Goal: Contribute content: Contribute content

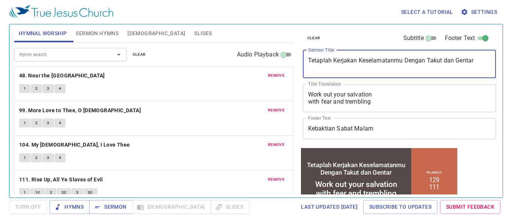
click at [326, 64] on textarea "Tetaplah Kerjakan Keselamatanmu Dengan Takut dan Gentar" at bounding box center [399, 64] width 183 height 14
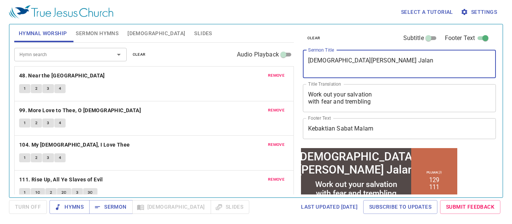
type textarea "[DEMOGRAPHIC_DATA][PERSON_NAME] Jalan"
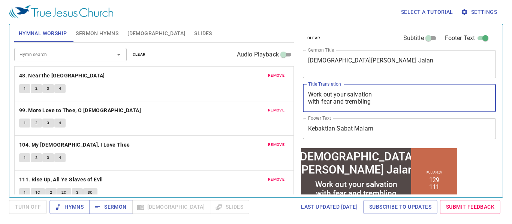
click at [325, 101] on textarea "Work out your salvation with fear and trembling" at bounding box center [399, 98] width 183 height 14
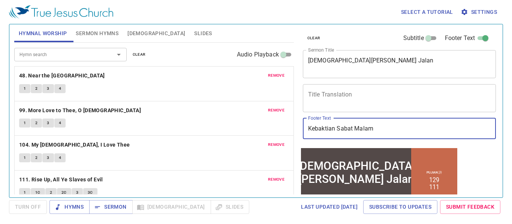
click at [377, 131] on input "Kebaktian Sabat Malam" at bounding box center [399, 128] width 193 height 21
type input "Kebaktian Sabat Petang"
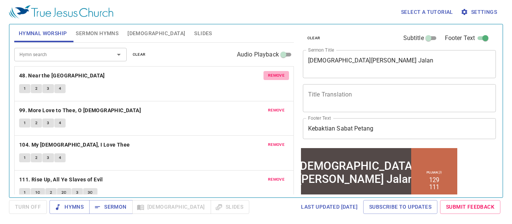
click at [270, 75] on span "remove" at bounding box center [276, 75] width 16 height 7
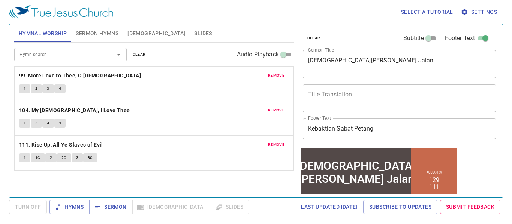
click at [273, 76] on span "remove" at bounding box center [276, 75] width 16 height 7
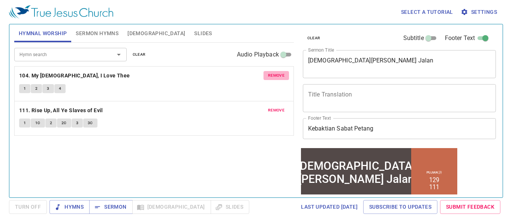
click at [274, 78] on span "remove" at bounding box center [276, 75] width 16 height 7
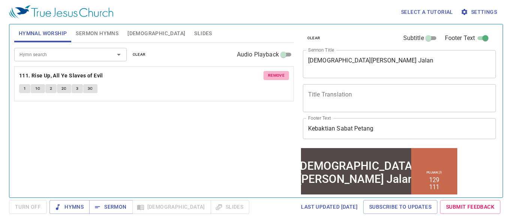
click at [273, 77] on span "remove" at bounding box center [276, 75] width 16 height 7
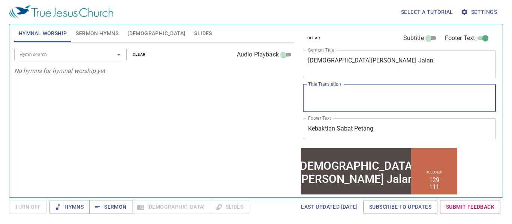
click at [323, 101] on textarea "Title Translation" at bounding box center [399, 98] width 183 height 14
paste textarea "[DEMOGRAPHIC_DATA]"
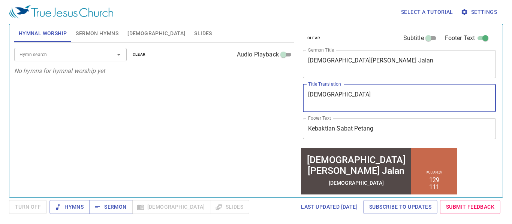
type textarea "[DEMOGRAPHIC_DATA]"
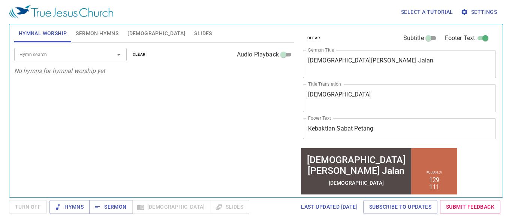
click at [428, 182] on li "129" at bounding box center [433, 179] width 10 height 7
click at [97, 34] on span "Sermon Hymns" at bounding box center [97, 33] width 43 height 9
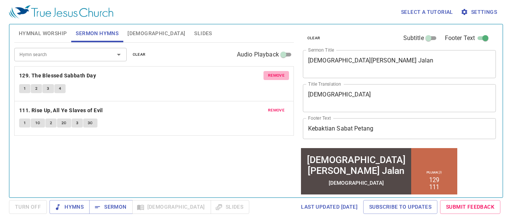
click at [278, 78] on span "remove" at bounding box center [276, 75] width 16 height 7
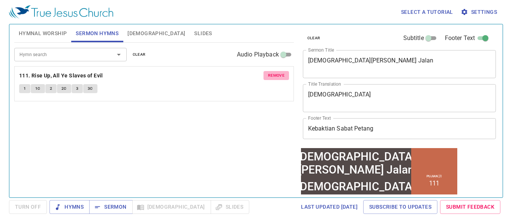
click at [275, 75] on span "remove" at bounding box center [276, 75] width 16 height 7
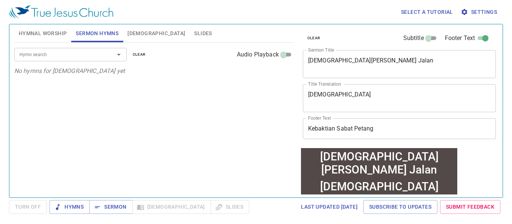
click at [74, 55] on input "Hymn search" at bounding box center [59, 54] width 86 height 9
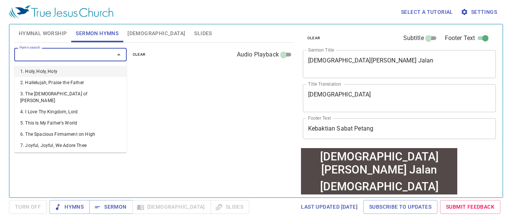
type input "1"
type input "333"
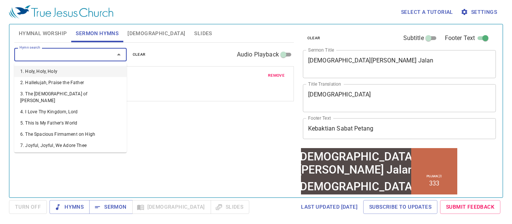
click at [49, 55] on input "Hymn search" at bounding box center [59, 54] width 86 height 9
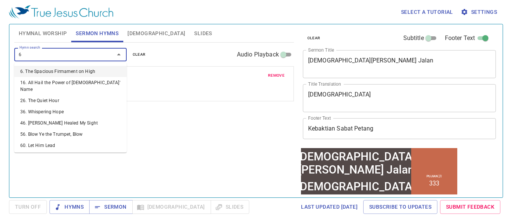
type input "61"
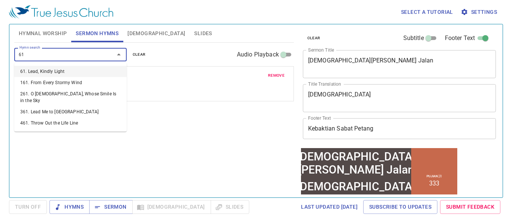
click at [44, 73] on li "61. Lead, Kindly Light" at bounding box center [70, 71] width 112 height 11
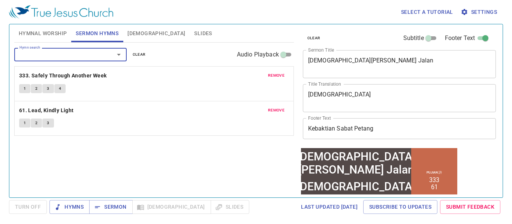
click at [170, 85] on div "1 2 3 4" at bounding box center [154, 89] width 270 height 11
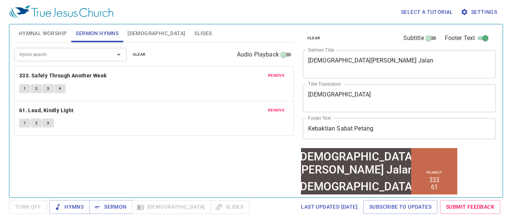
click at [192, 169] on div "Hymn search Hymn search clear Audio Playback remove 333. Safely Through Another…" at bounding box center [153, 117] width 279 height 149
click at [255, 164] on div "Hymn search Hymn search clear Audio Playback remove 333. Safely Through Another…" at bounding box center [153, 117] width 279 height 149
click at [194, 35] on span "Slides" at bounding box center [203, 33] width 18 height 9
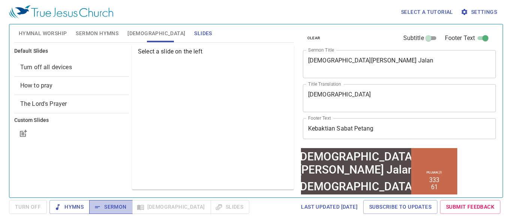
click at [113, 209] on span "Sermon" at bounding box center [110, 207] width 31 height 9
click at [95, 34] on span "Sermon Hymns" at bounding box center [97, 33] width 43 height 9
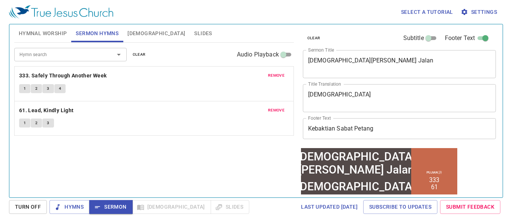
click at [181, 51] on div "Hymn search Hymn search clear Audio Playback" at bounding box center [153, 55] width 279 height 24
click at [138, 33] on span "[DEMOGRAPHIC_DATA]" at bounding box center [156, 33] width 58 height 9
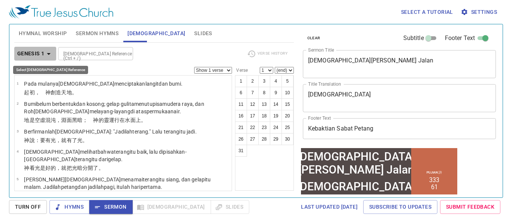
click at [46, 55] on icon "button" at bounding box center [48, 53] width 9 height 9
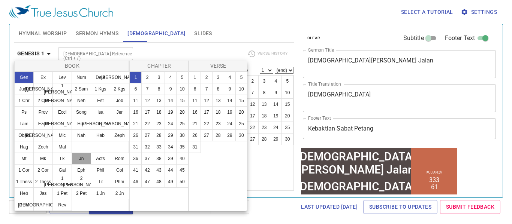
click at [81, 157] on button "Jn" at bounding box center [81, 159] width 19 height 12
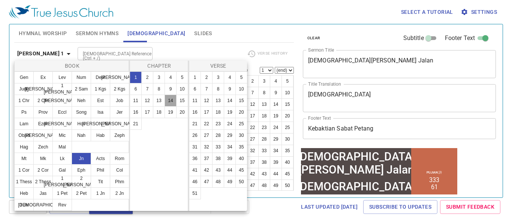
click at [168, 98] on button "14" at bounding box center [170, 101] width 12 height 12
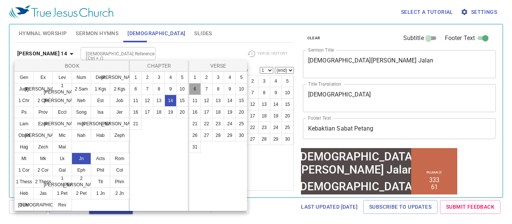
click at [195, 88] on button "6" at bounding box center [195, 89] width 12 height 12
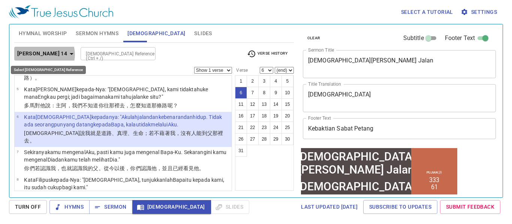
click at [70, 55] on icon "button" at bounding box center [72, 54] width 4 height 2
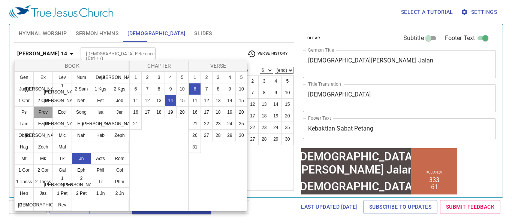
click at [42, 114] on button "Prov" at bounding box center [42, 112] width 19 height 12
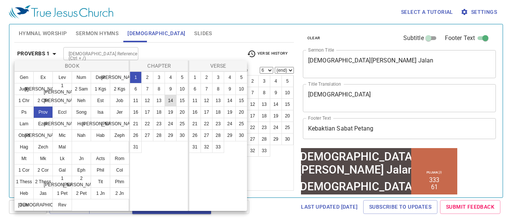
click at [169, 99] on button "14" at bounding box center [170, 101] width 12 height 12
click at [203, 101] on button "12" at bounding box center [206, 101] width 12 height 12
select select "12"
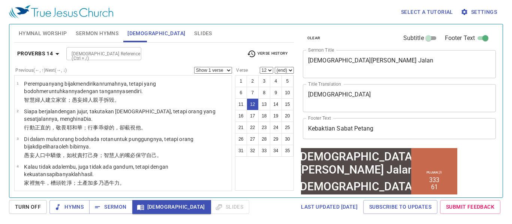
scroll to position [245, 0]
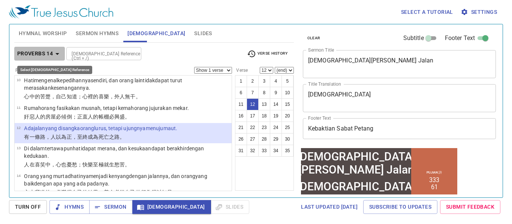
click at [37, 55] on b "Proverbs 14" at bounding box center [35, 53] width 36 height 9
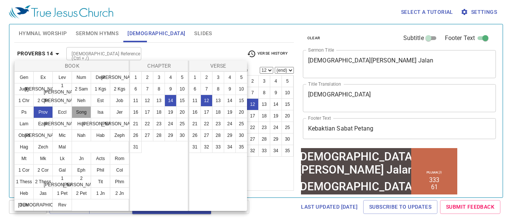
click at [83, 110] on button "Song" at bounding box center [81, 112] width 19 height 12
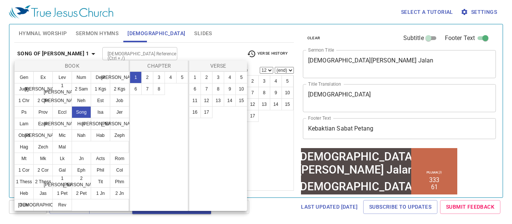
scroll to position [0, 0]
click at [22, 111] on button "Ps" at bounding box center [23, 112] width 19 height 12
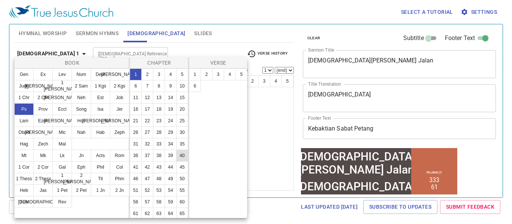
scroll to position [38, 0]
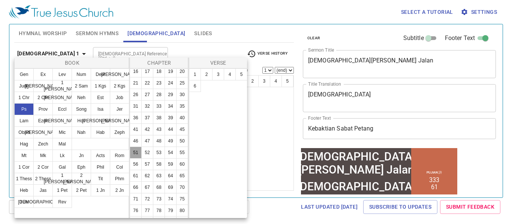
click at [142, 159] on button "51" at bounding box center [136, 153] width 12 height 12
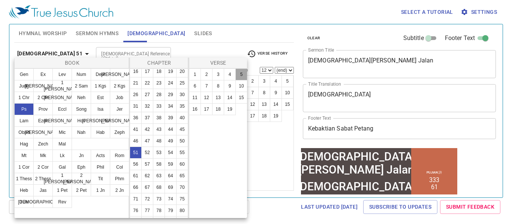
click at [240, 74] on button "5" at bounding box center [241, 75] width 12 height 12
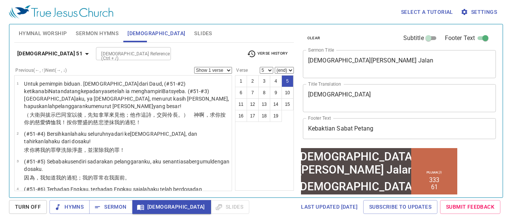
scroll to position [107, 0]
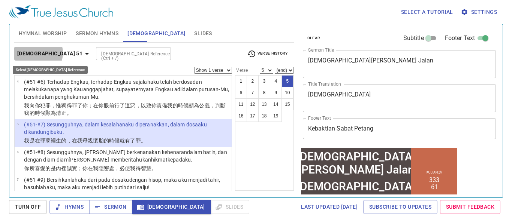
click at [38, 53] on b "Psalm 51" at bounding box center [49, 53] width 65 height 9
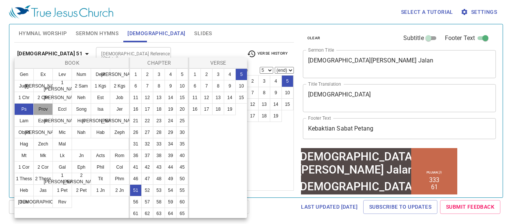
click at [41, 110] on button "Prov" at bounding box center [42, 109] width 19 height 12
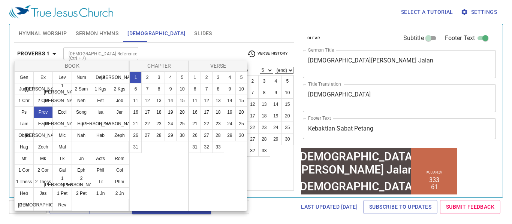
scroll to position [0, 0]
click at [183, 113] on button "20" at bounding box center [182, 112] width 12 height 12
click at [231, 125] on button "24" at bounding box center [230, 124] width 12 height 12
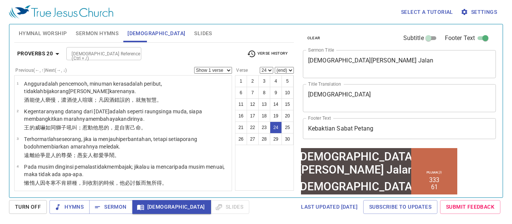
scroll to position [544, 0]
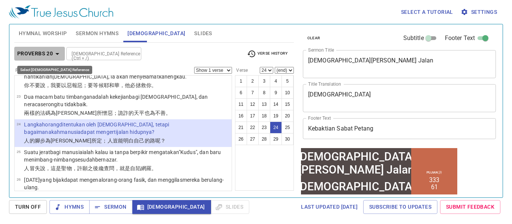
click at [43, 55] on b "Proverbs 20" at bounding box center [35, 53] width 36 height 9
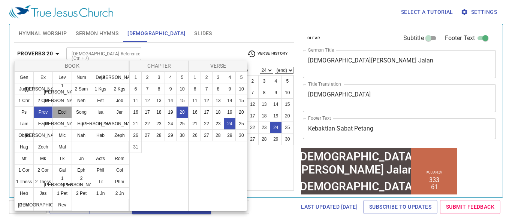
click at [64, 109] on button "Eccl" at bounding box center [61, 112] width 19 height 12
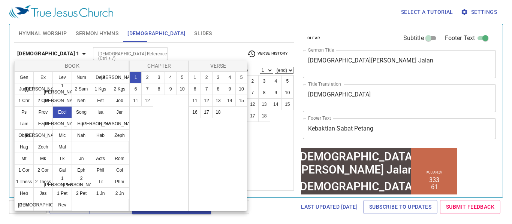
scroll to position [0, 0]
click at [149, 97] on button "12" at bounding box center [147, 101] width 12 height 12
click at [207, 87] on button "7" at bounding box center [206, 89] width 12 height 12
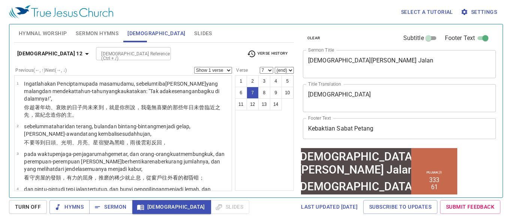
scroll to position [170, 0]
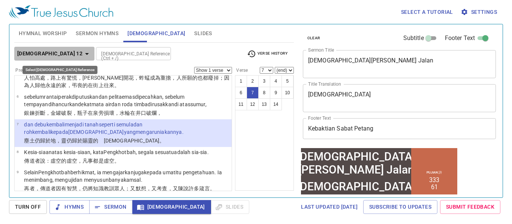
click at [63, 52] on b "Ecclesiastes 12" at bounding box center [49, 53] width 65 height 9
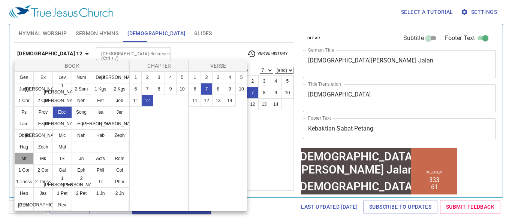
click at [23, 160] on button "Mt" at bounding box center [23, 159] width 19 height 12
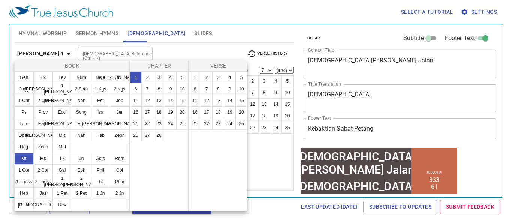
scroll to position [0, 0]
click at [146, 88] on button "7" at bounding box center [147, 89] width 12 height 12
click at [218, 100] on button "13" at bounding box center [218, 101] width 12 height 12
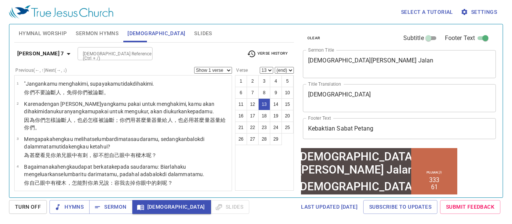
scroll to position [329, 0]
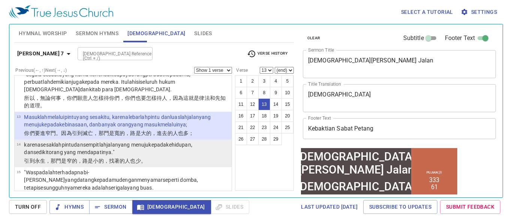
click at [111, 155] on wg846 "."" at bounding box center [112, 152] width 3 height 6
select select "14"
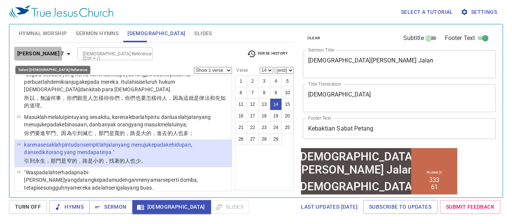
click at [34, 55] on b "Matthew 7" at bounding box center [40, 53] width 47 height 9
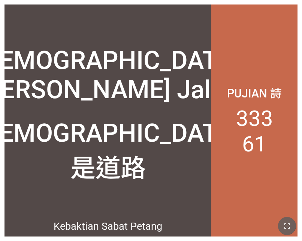
click at [288, 219] on button "button" at bounding box center [287, 226] width 18 height 18
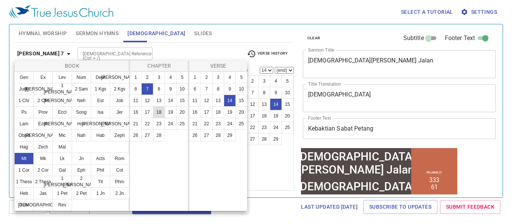
click at [64, 183] on button "1 Tim" at bounding box center [61, 182] width 19 height 12
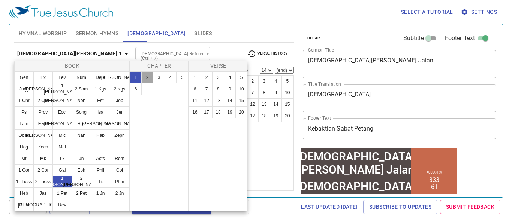
click at [145, 76] on button "2" at bounding box center [147, 78] width 12 height 12
click at [229, 75] on button "4" at bounding box center [230, 78] width 12 height 12
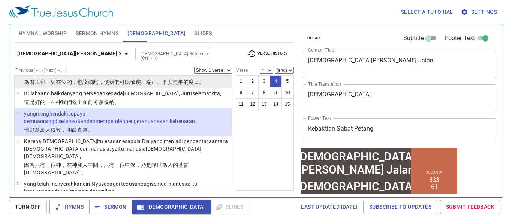
scroll to position [54, 0]
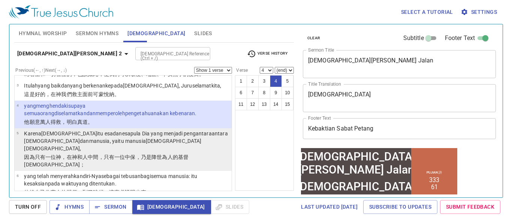
click at [150, 135] on wg1520 "pula Dia yang menjadi pengantara antara Allah dan manusia , yaitu manusia Krist…" at bounding box center [125, 141] width 203 height 21
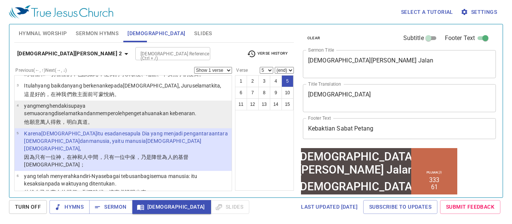
click at [118, 115] on p "yang menghendaki supaya semua orang diselamatkan dan memperoleh pengetahuan aka…" at bounding box center [126, 109] width 205 height 15
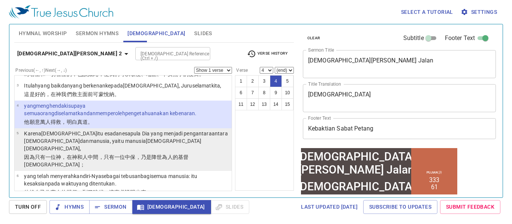
click at [99, 138] on wg444 "Kristus Yesus ," at bounding box center [112, 144] width 177 height 13
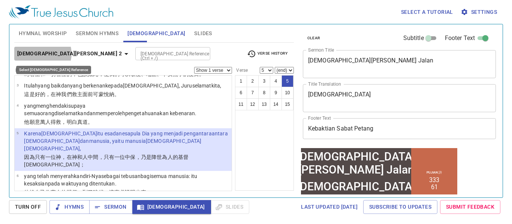
click at [42, 54] on b "1 Timothy 2" at bounding box center [69, 53] width 104 height 9
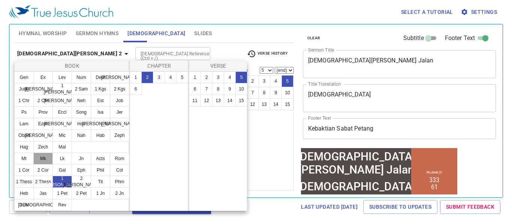
click at [43, 157] on button "Mk" at bounding box center [42, 159] width 19 height 12
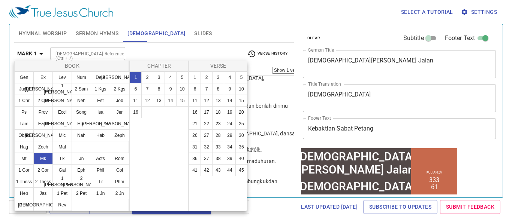
scroll to position [0, 0]
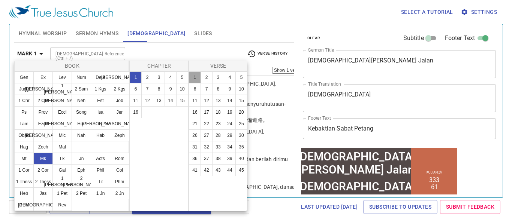
click at [197, 77] on button "1" at bounding box center [195, 78] width 12 height 12
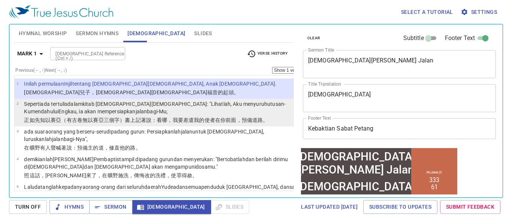
click at [128, 104] on wg4396 "Yesaya : "Lihatlah , Aku menyuruh utusan-Ku mendahului Engkau , ia akan mempers…" at bounding box center [154, 107] width 261 height 13
select select "2"
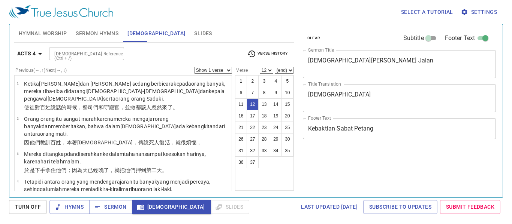
select select "12"
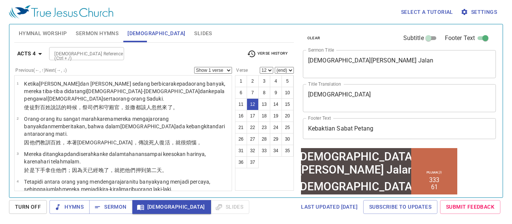
scroll to position [305, 0]
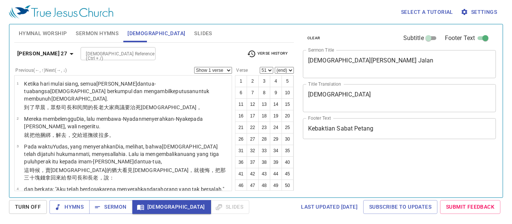
select select "51"
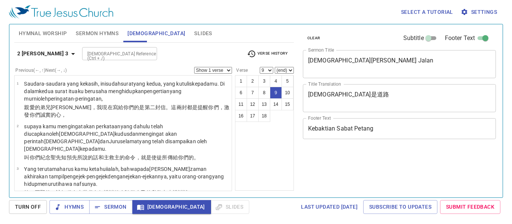
select select "9"
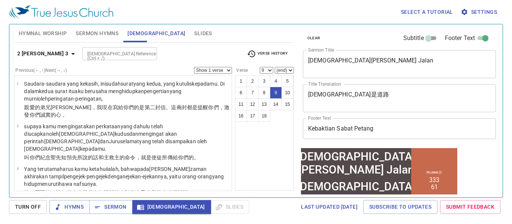
scroll to position [241, 0]
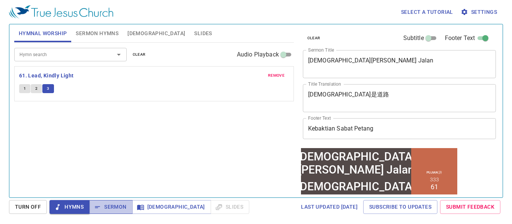
click at [116, 210] on span "Sermon" at bounding box center [110, 207] width 31 height 9
